Goal: Task Accomplishment & Management: Complete application form

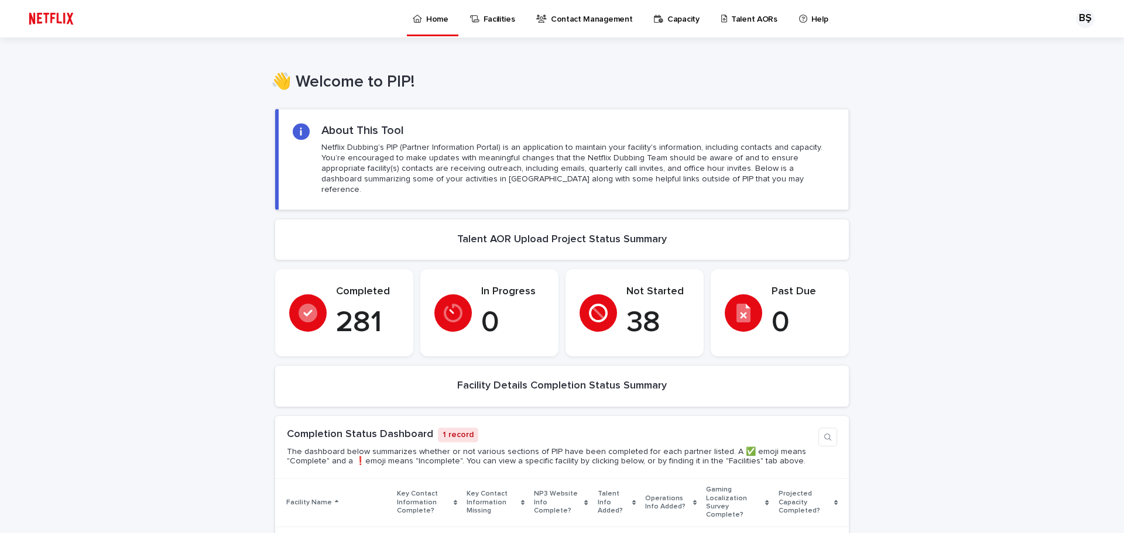
click at [742, 22] on p "Talent AORs" at bounding box center [754, 12] width 46 height 25
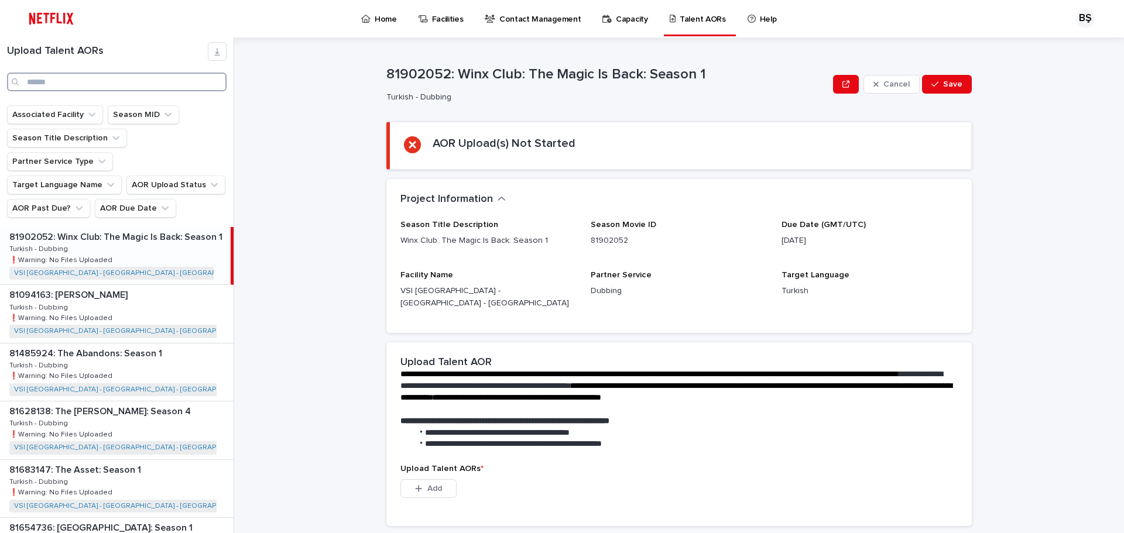
click at [121, 73] on input "Search" at bounding box center [117, 82] width 220 height 19
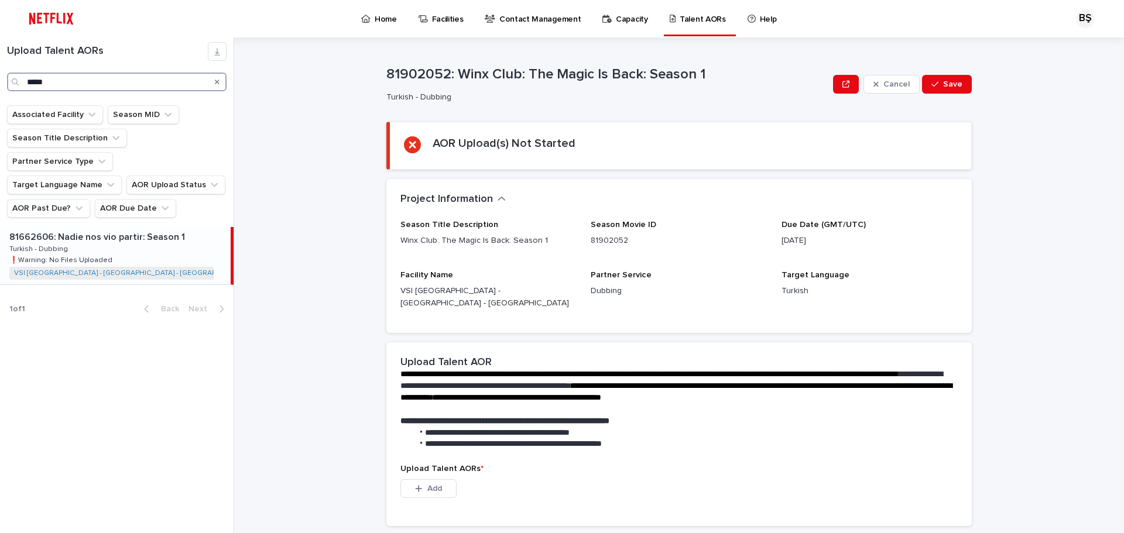
type input "*****"
click at [144, 238] on div "81662606: Nadie nos vio partir: Season 1 81662606: Nadie nos vio partir: Season…" at bounding box center [115, 255] width 231 height 57
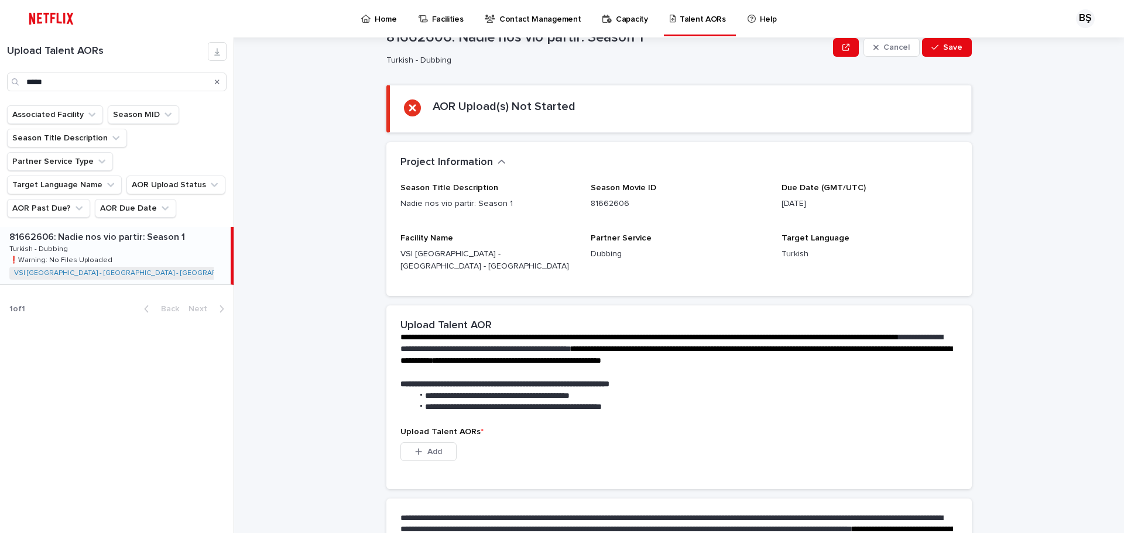
scroll to position [169, 0]
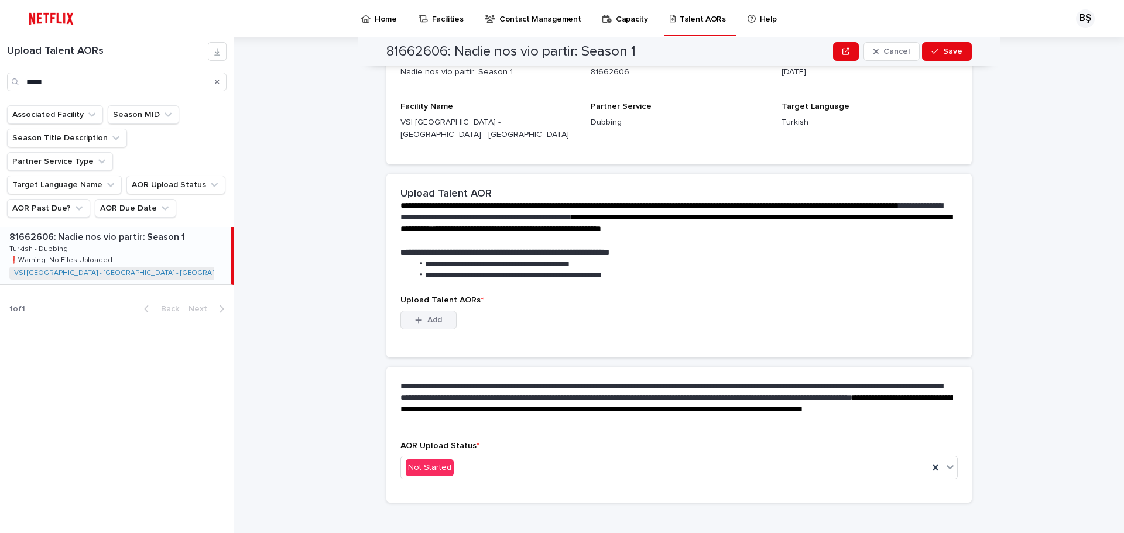
click at [436, 316] on span "Add" at bounding box center [434, 320] width 15 height 8
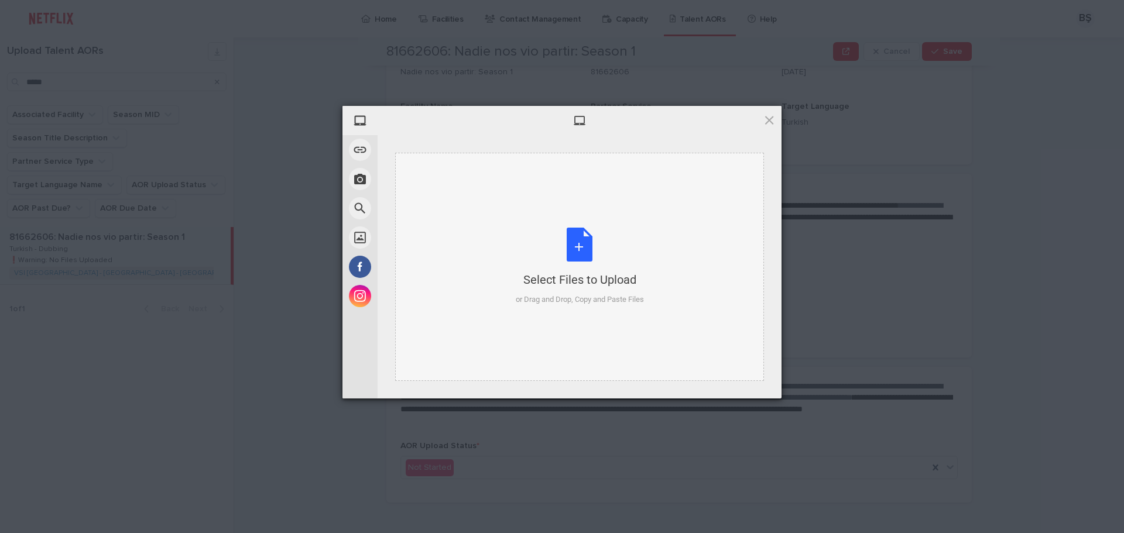
click at [575, 279] on div "Select Files to Upload" at bounding box center [580, 280] width 128 height 16
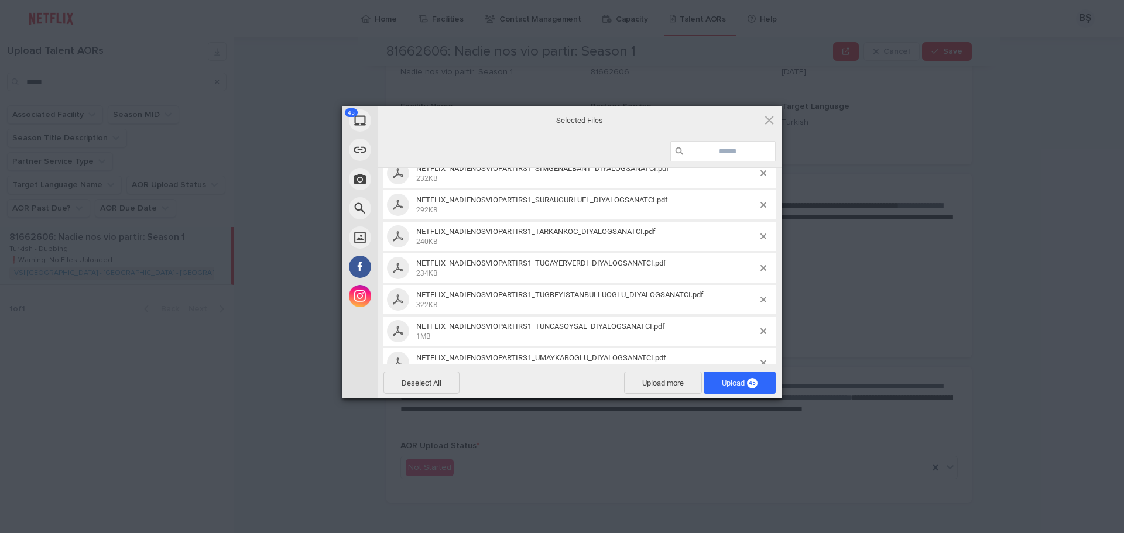
scroll to position [1261, 0]
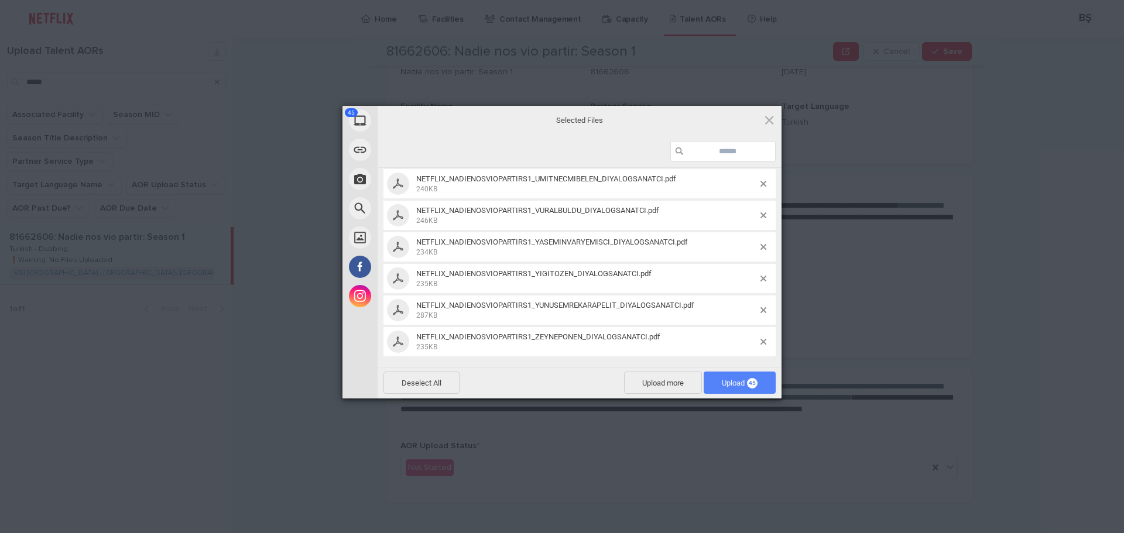
click at [730, 382] on span "Upload 45" at bounding box center [740, 383] width 36 height 9
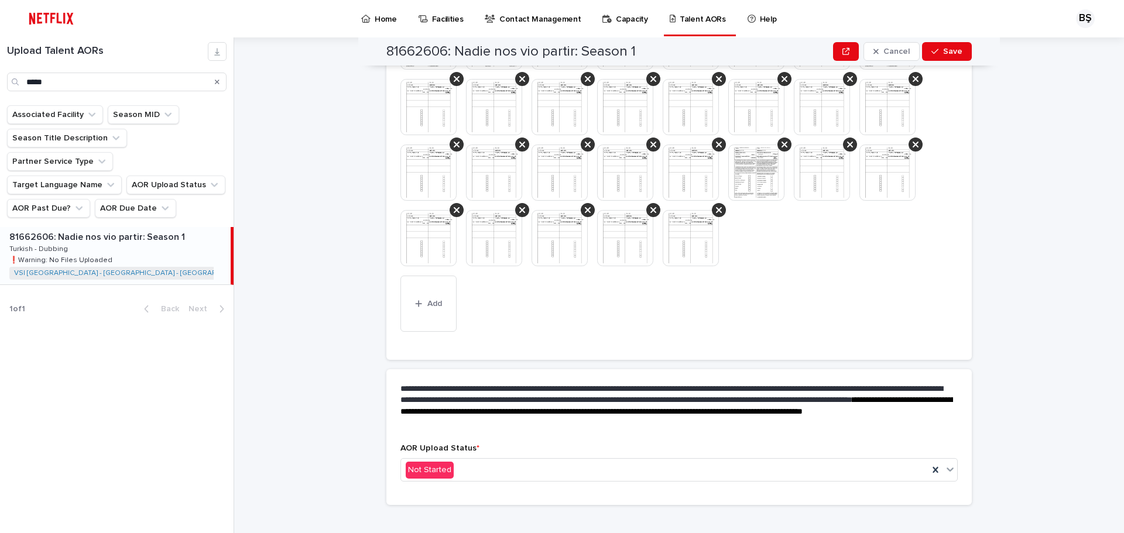
scroll to position [542, 0]
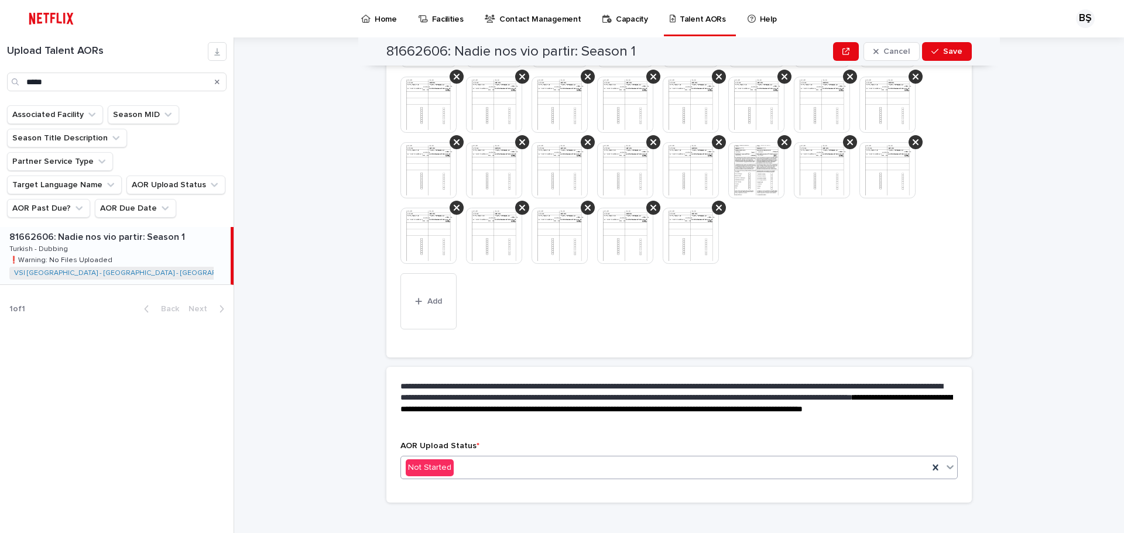
click at [539, 463] on div "Not Started" at bounding box center [664, 467] width 527 height 19
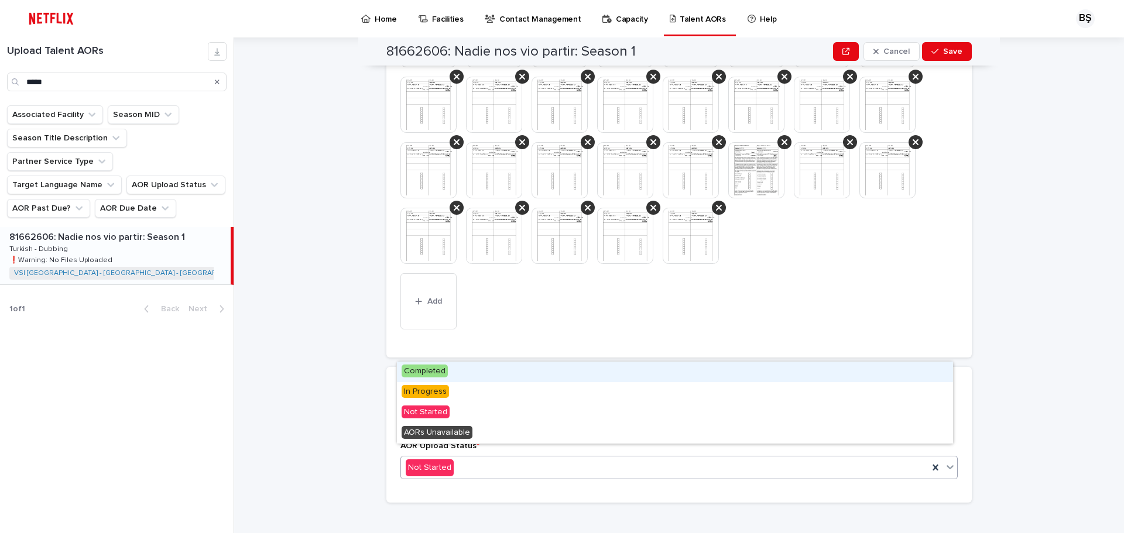
click at [479, 375] on div "Completed" at bounding box center [675, 372] width 556 height 20
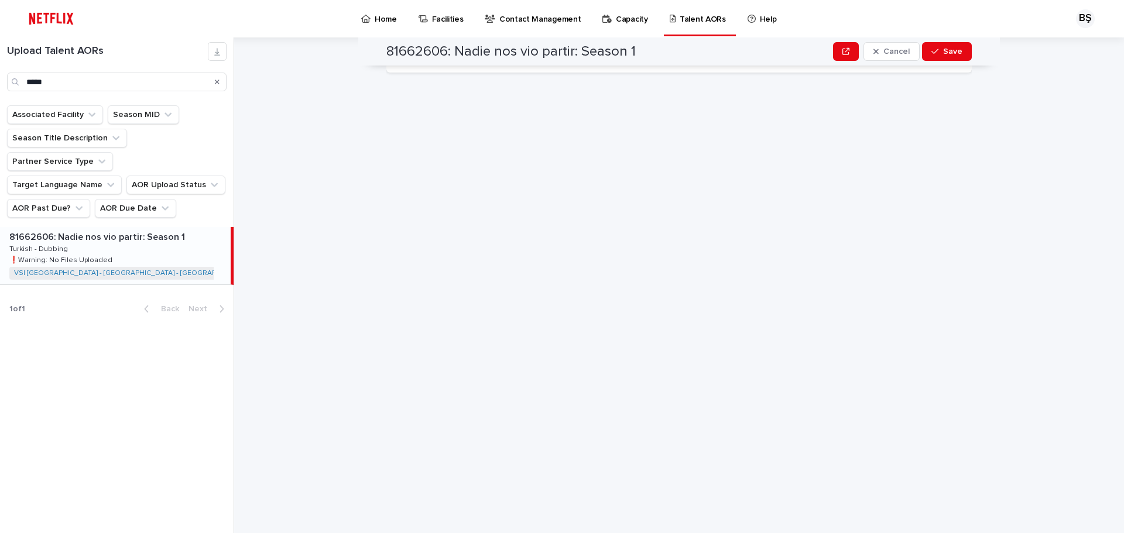
scroll to position [0, 0]
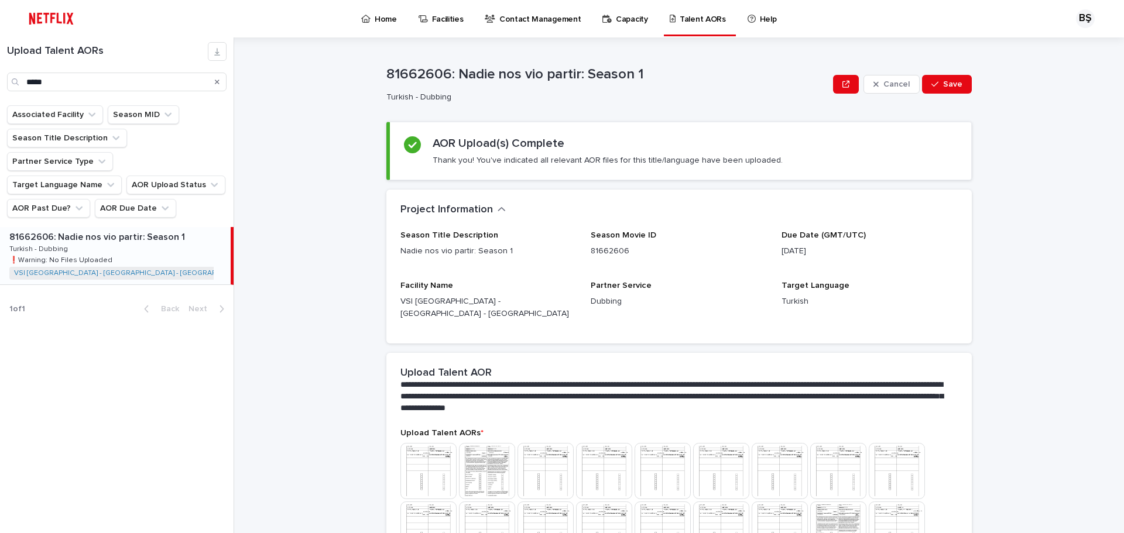
click at [1037, 433] on div "**********" at bounding box center [686, 285] width 876 height 496
click at [943, 84] on span "Save" at bounding box center [952, 84] width 19 height 8
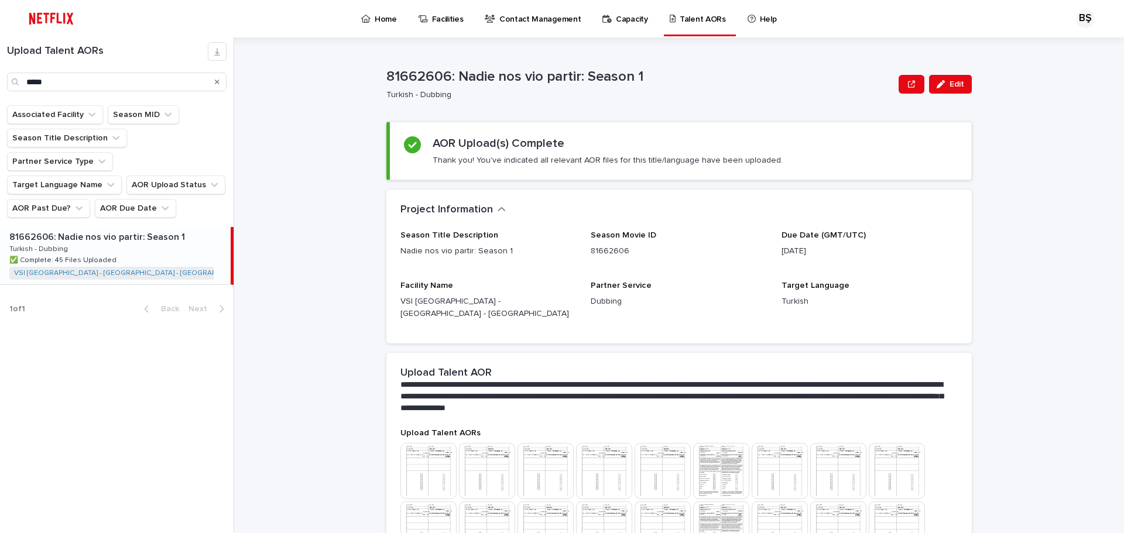
click at [381, 14] on p "Home" at bounding box center [386, 12] width 22 height 25
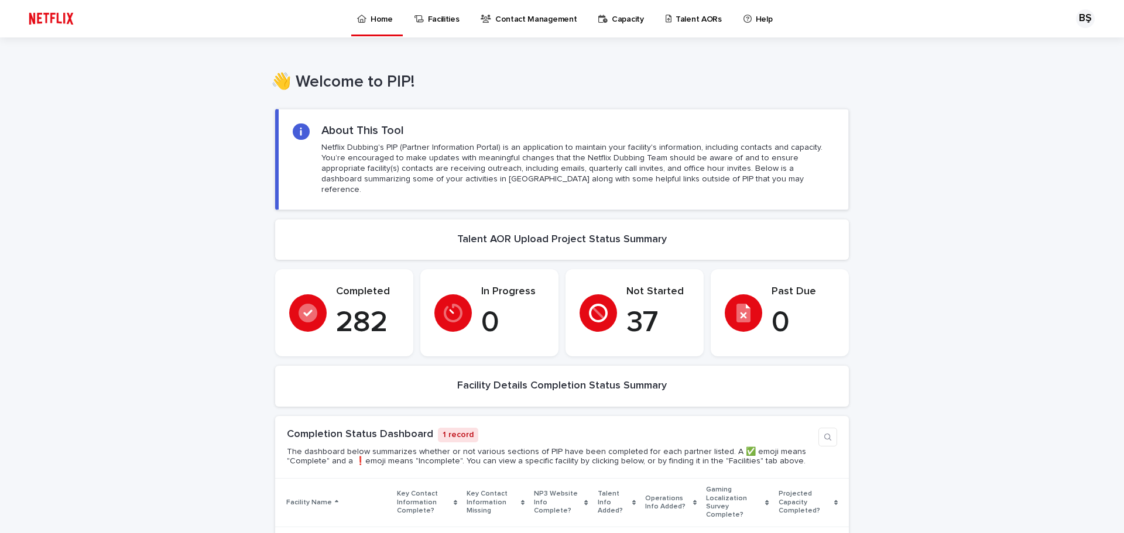
click at [680, 306] on p "37" at bounding box center [657, 323] width 63 height 35
click at [626, 310] on p "37" at bounding box center [657, 323] width 63 height 35
click at [631, 306] on p "37" at bounding box center [657, 323] width 63 height 35
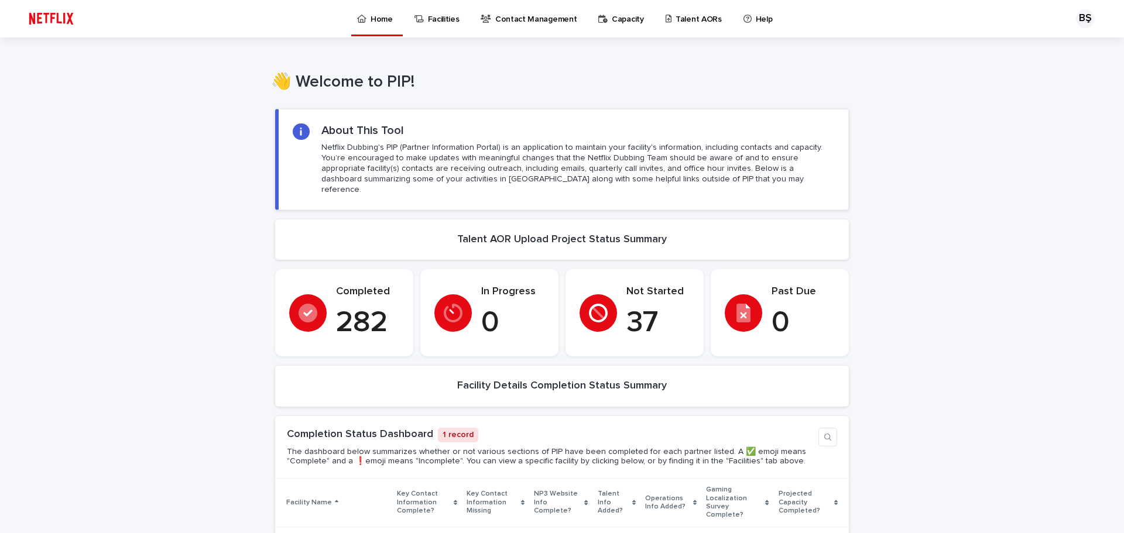
click at [645, 273] on section "Not Started 37" at bounding box center [635, 312] width 138 height 87
click at [983, 294] on div "Loading... Saving… Loading... Saving… Loading... Saving… Loading... Saving… Loa…" at bounding box center [562, 512] width 1124 height 831
click at [679, 14] on p "Talent AORs" at bounding box center [699, 12] width 46 height 25
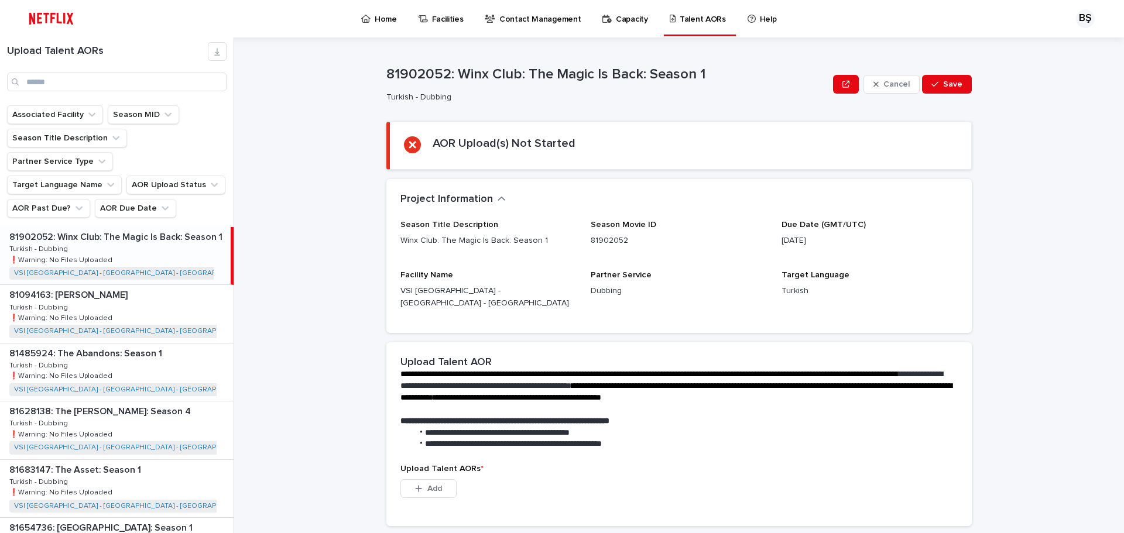
click at [314, 237] on div "**********" at bounding box center [686, 285] width 876 height 496
